Goal: Transaction & Acquisition: Purchase product/service

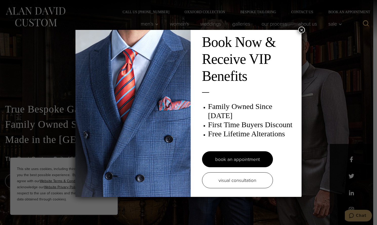
click at [300, 29] on button "×" at bounding box center [301, 30] width 7 height 7
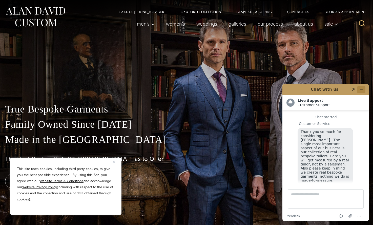
scroll to position [6, 0]
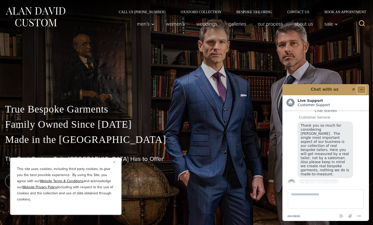
click at [362, 90] on icon "Minimize widget" at bounding box center [362, 90] width 4 height 4
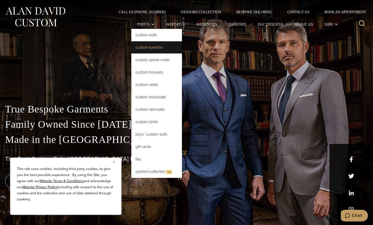
click at [151, 48] on link "Custom Tuxedos" at bounding box center [156, 47] width 51 height 12
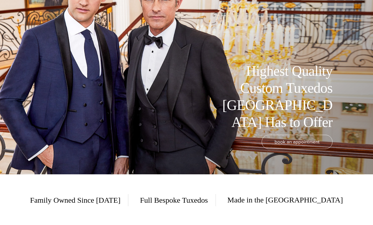
scroll to position [101, 0]
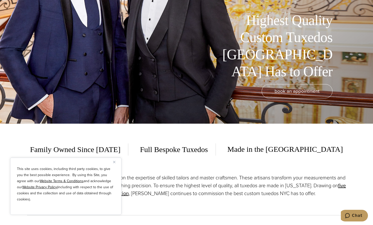
click at [115, 161] on img "Close" at bounding box center [114, 162] width 2 height 2
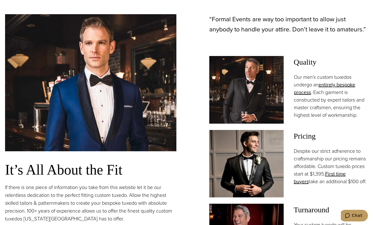
scroll to position [380, 0]
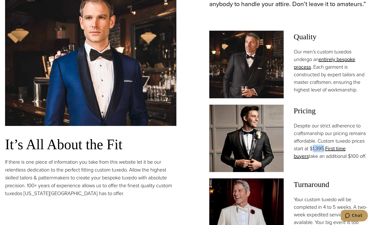
drag, startPoint x: 312, startPoint y: 148, endPoint x: 323, endPoint y: 148, distance: 11.6
click at [323, 148] on p "Despite our strict adherence to craftsmanship our pricing remains affordable. C…" at bounding box center [331, 141] width 74 height 38
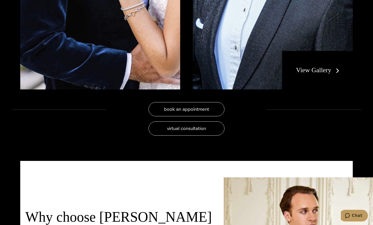
scroll to position [1164, 0]
